Goal: Navigation & Orientation: Find specific page/section

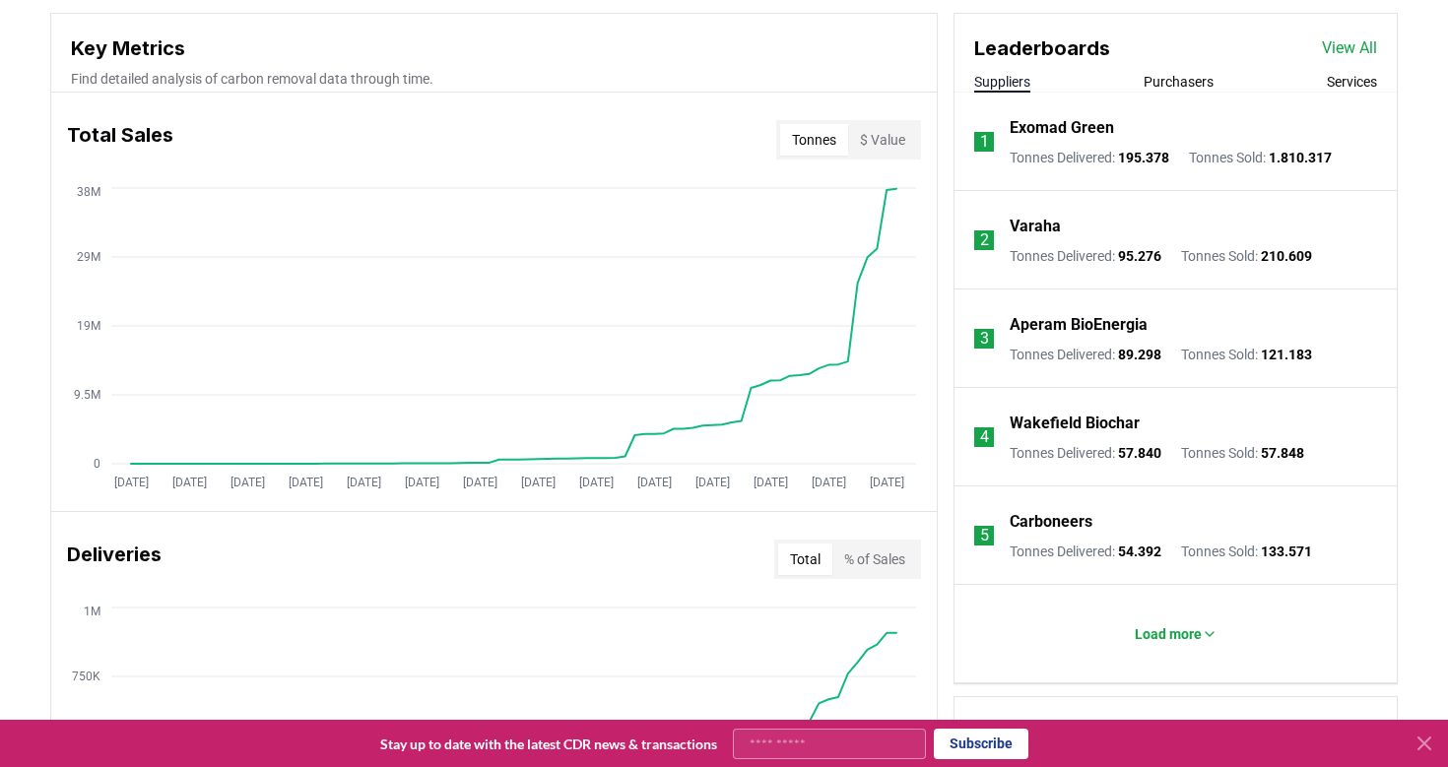
scroll to position [709, 0]
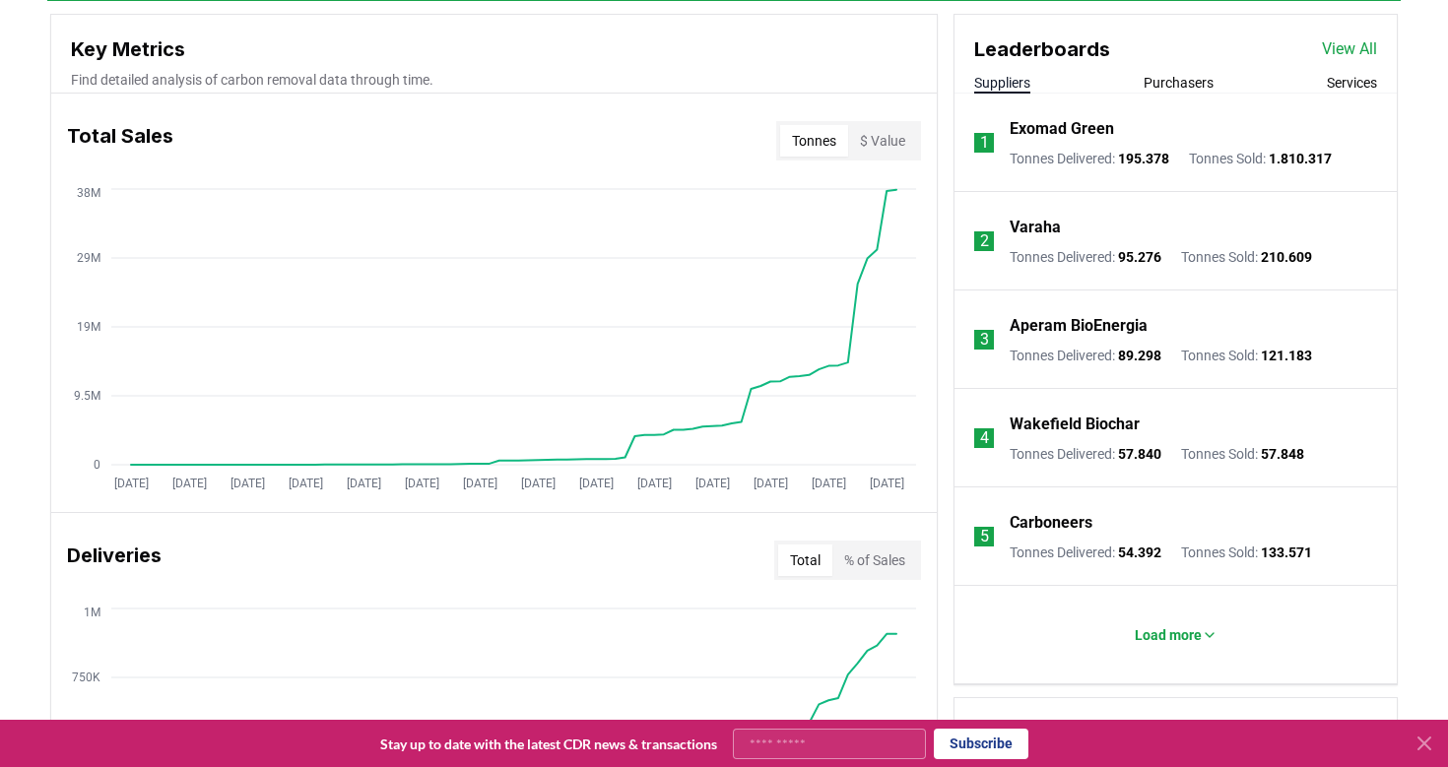
click at [1327, 85] on button "Services" at bounding box center [1352, 83] width 50 height 20
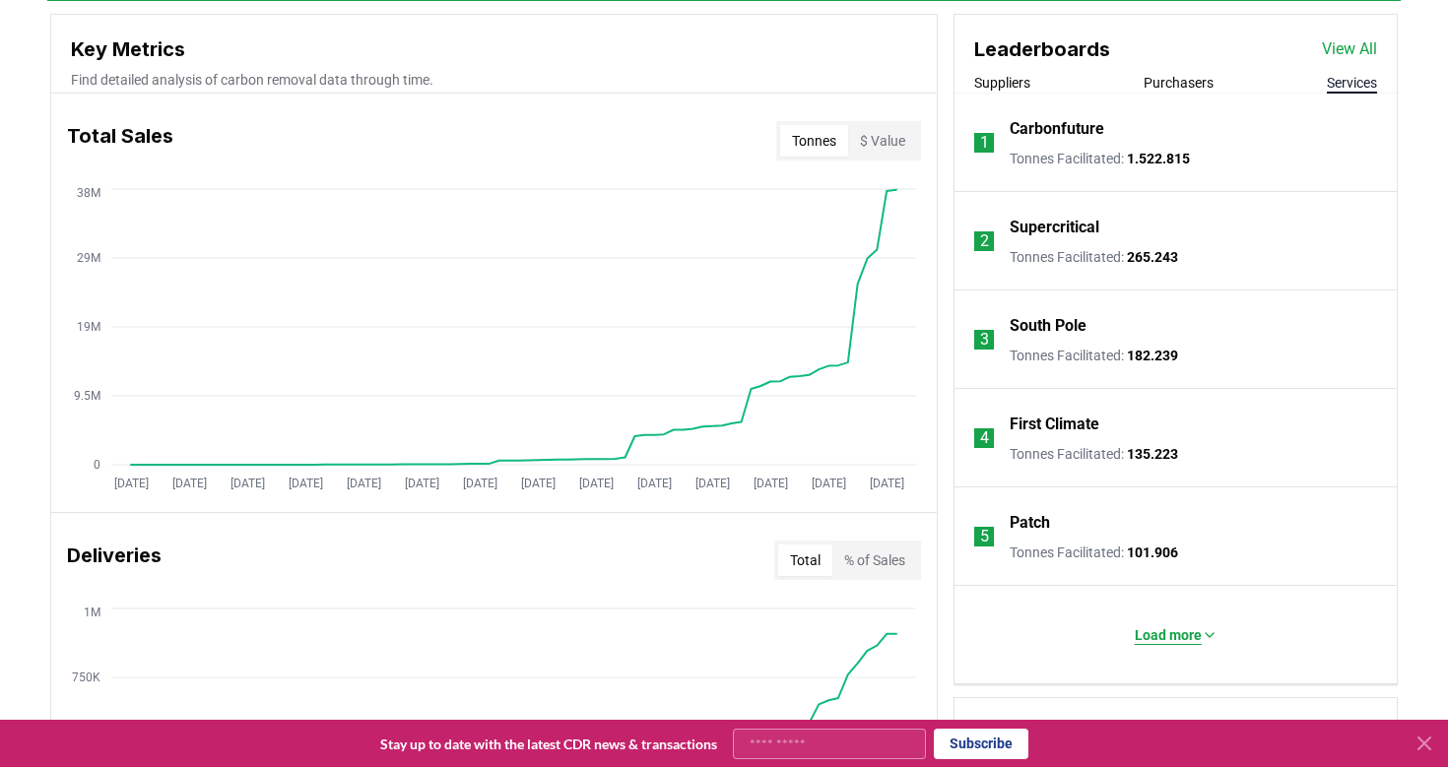
click at [1167, 639] on p "Load more" at bounding box center [1168, 636] width 67 height 20
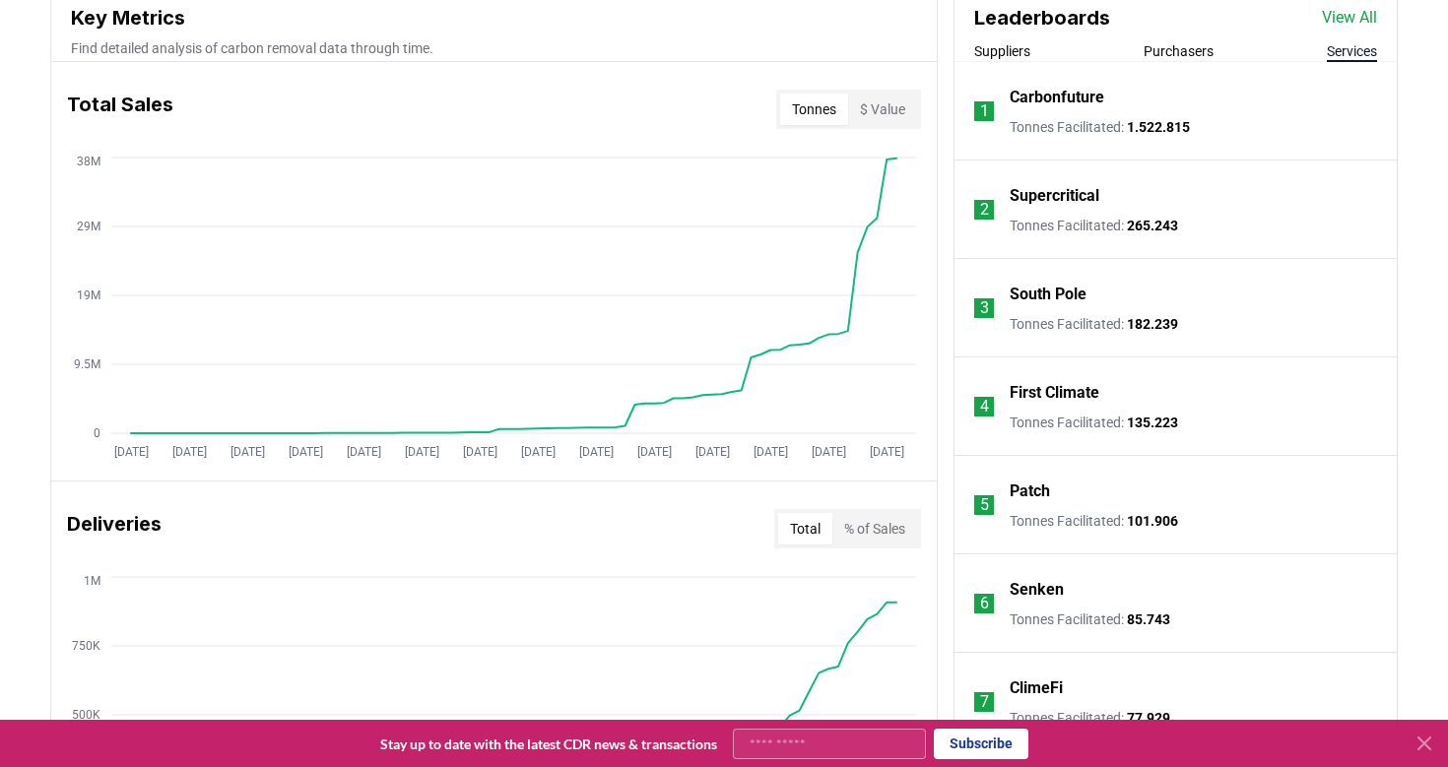
scroll to position [735, 0]
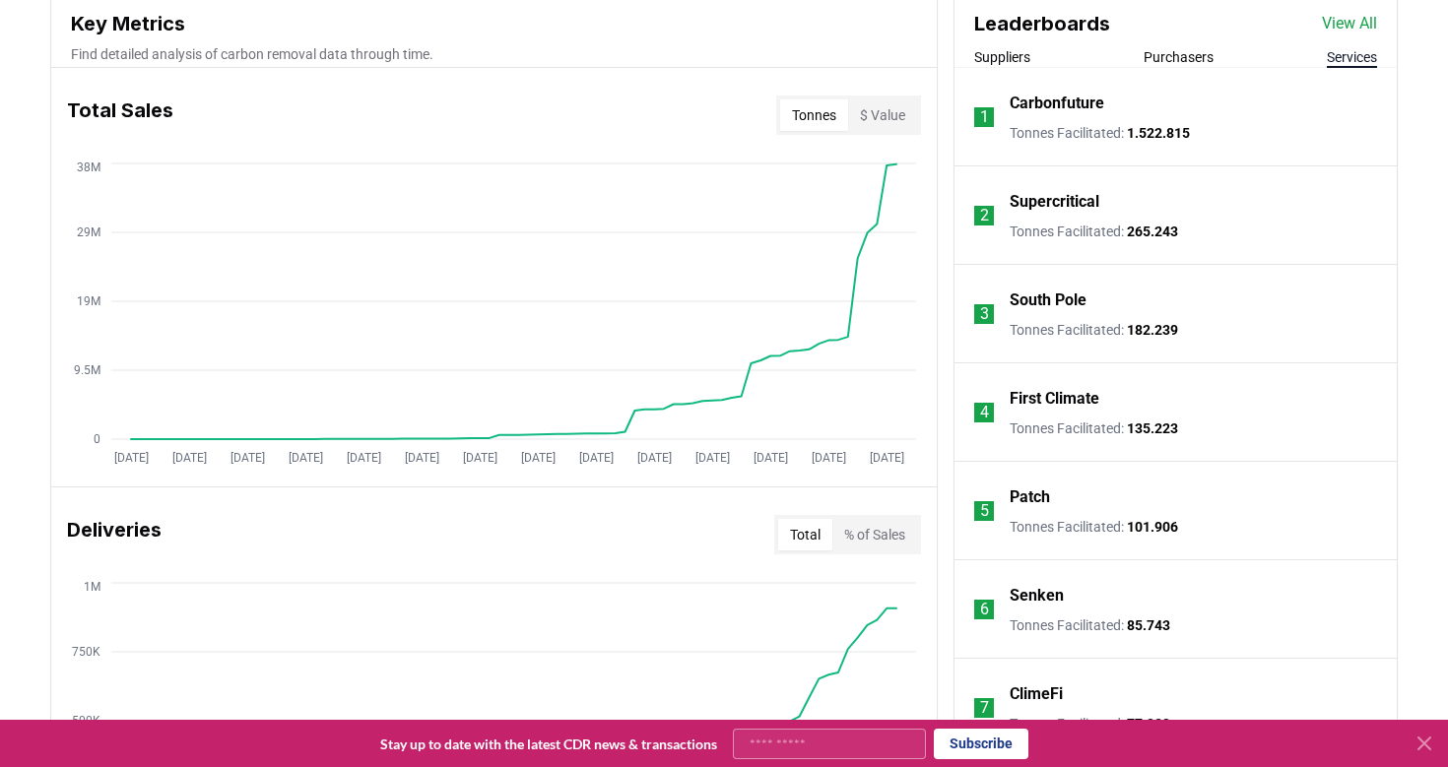
click at [1348, 33] on link "View All" at bounding box center [1349, 24] width 55 height 24
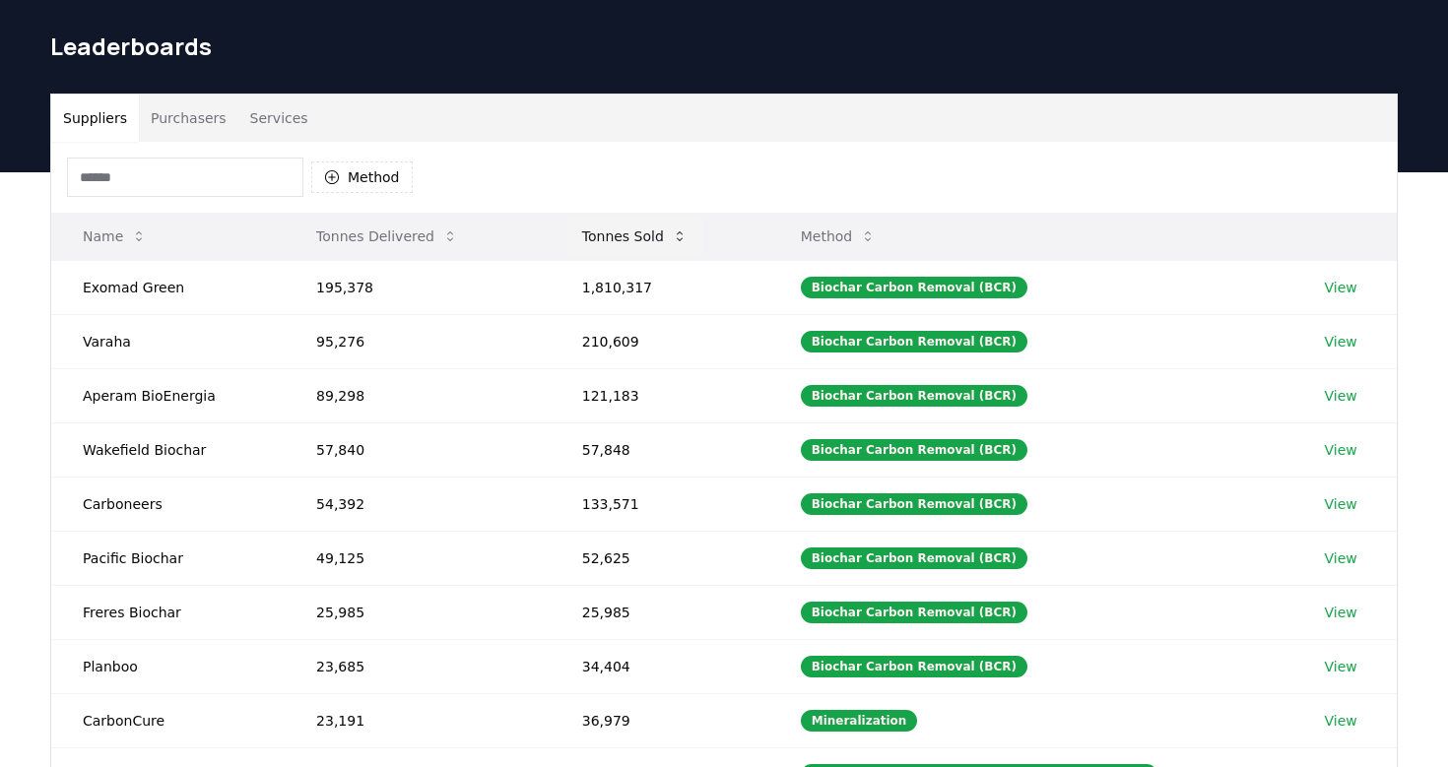
scroll to position [33, 0]
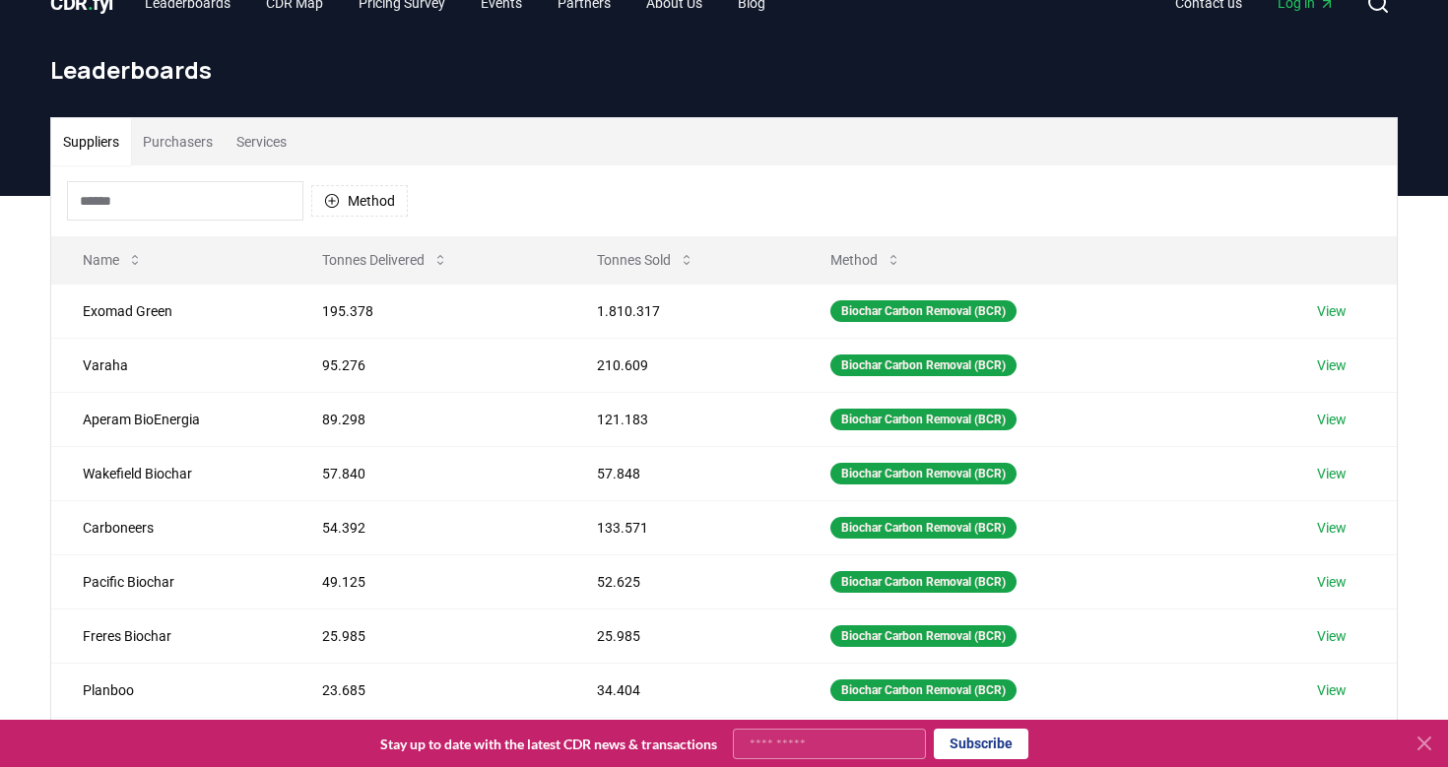
click at [293, 135] on button "Services" at bounding box center [262, 141] width 74 height 47
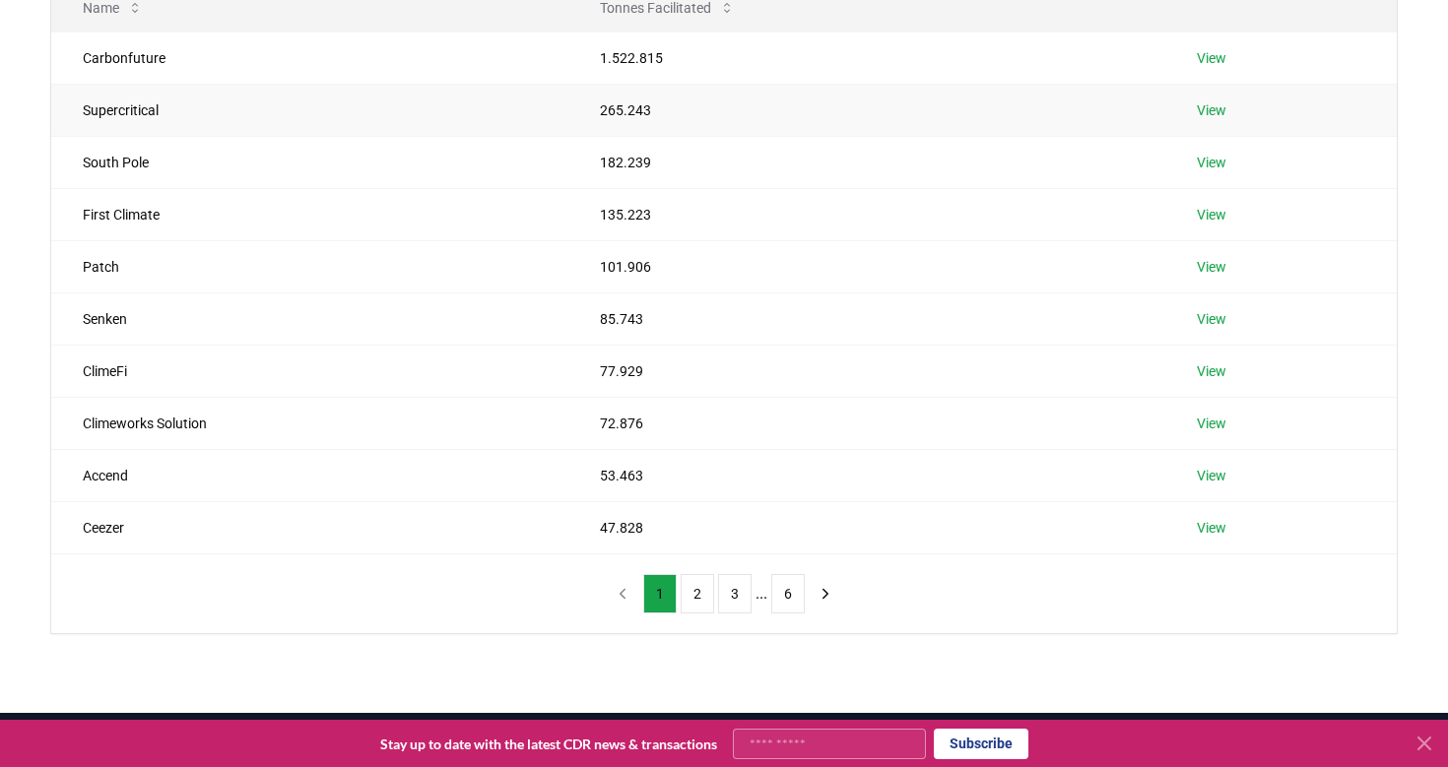
scroll to position [288, 0]
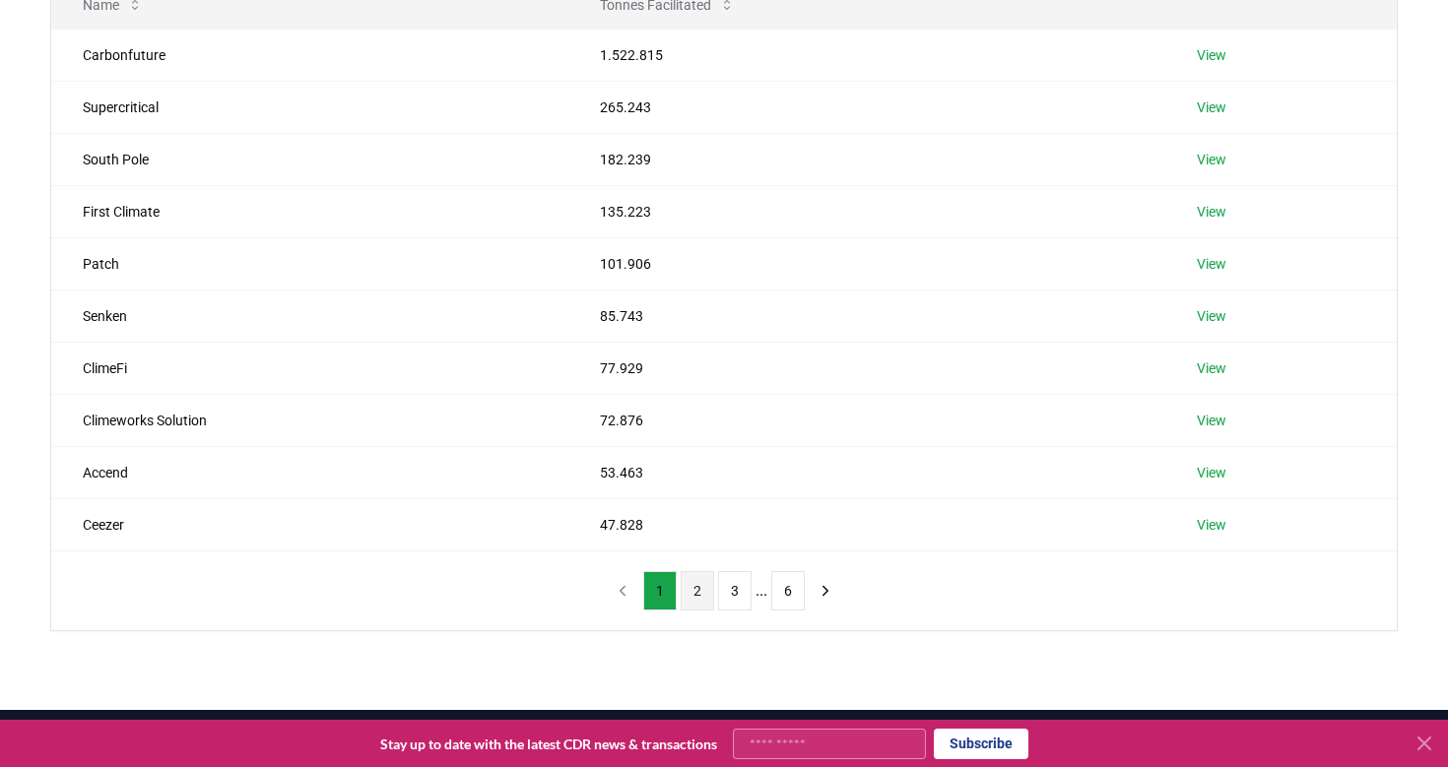
click at [700, 592] on button "2" at bounding box center [697, 590] width 33 height 39
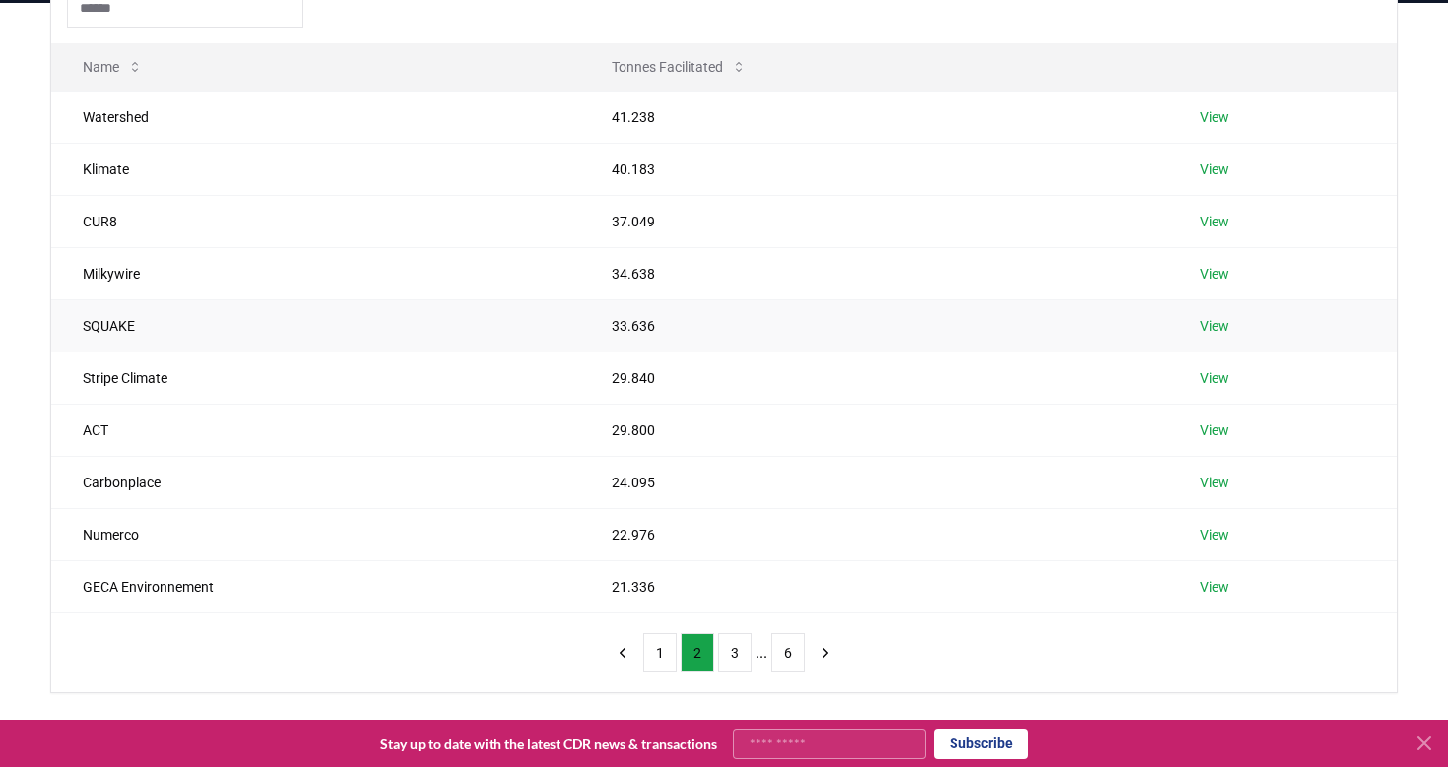
scroll to position [228, 0]
